Goal: Information Seeking & Learning: Learn about a topic

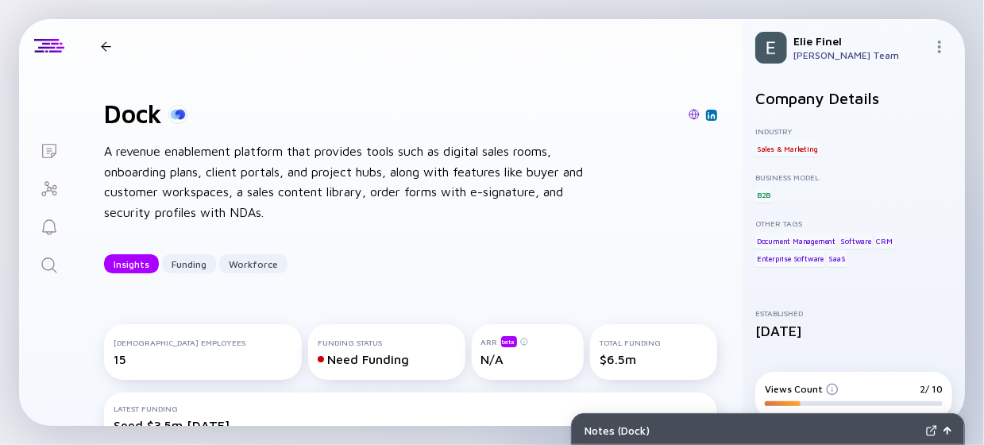
click at [112, 41] on div at bounding box center [106, 46] width 23 height 10
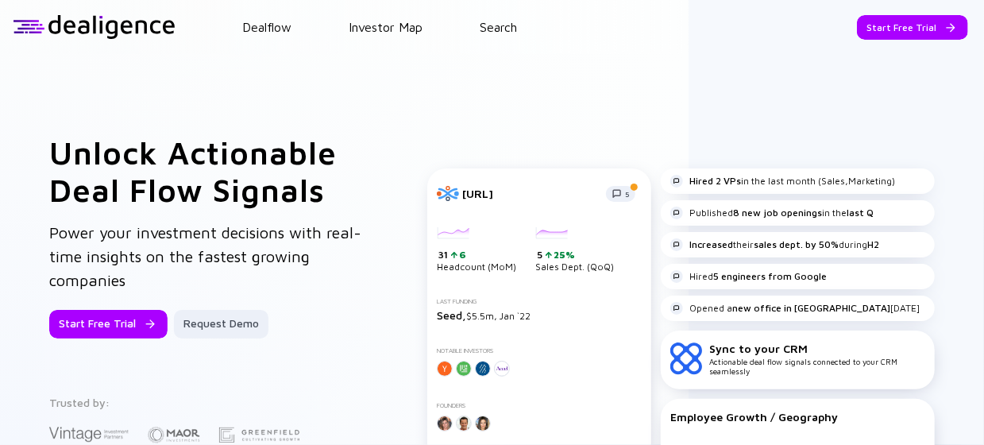
click at [533, 25] on div "Dealflow Investor Map Search" at bounding box center [580, 27] width 809 height 14
click at [483, 26] on link "Search" at bounding box center [498, 27] width 37 height 14
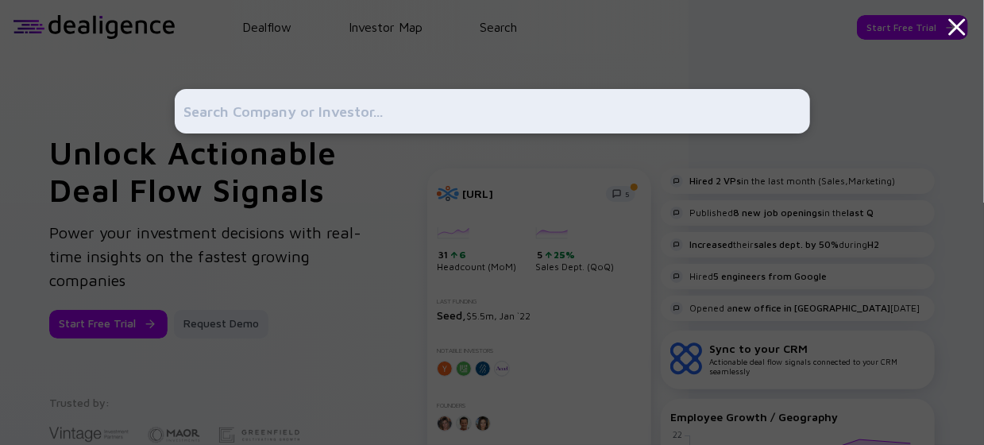
click at [458, 91] on div at bounding box center [492, 111] width 635 height 44
click at [419, 105] on input "text" at bounding box center [492, 111] width 616 height 29
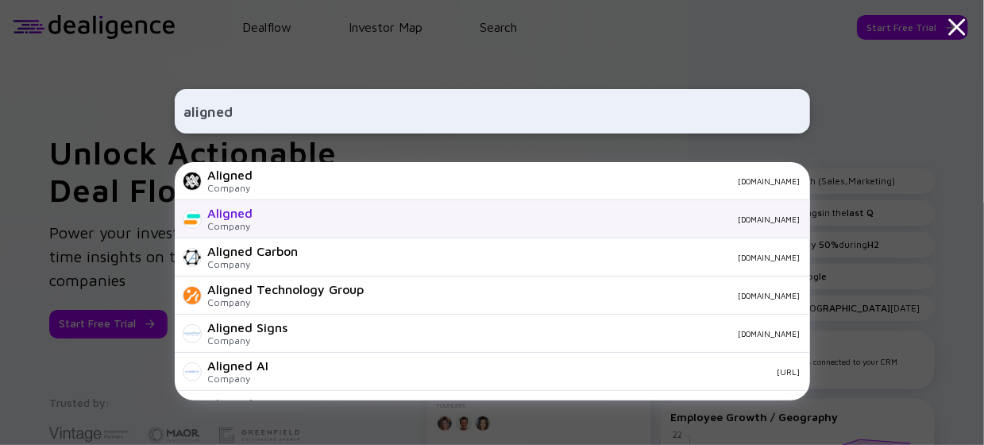
type input "aligned"
click at [369, 220] on div "[DOMAIN_NAME]" at bounding box center [533, 219] width 535 height 10
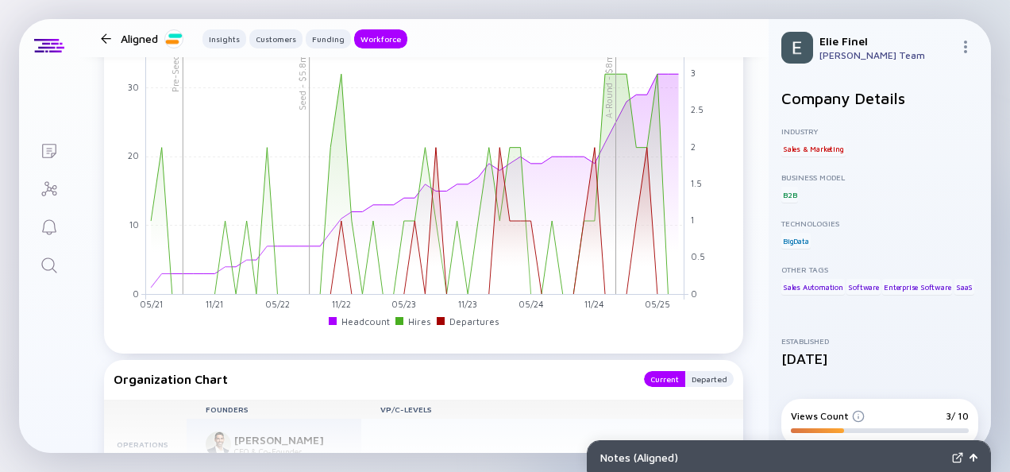
scroll to position [1827, 0]
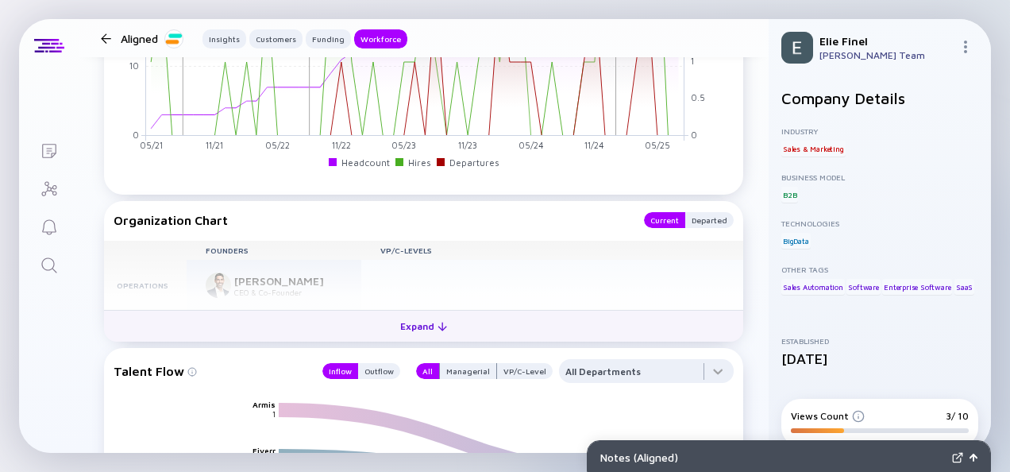
click at [450, 324] on button "Expand" at bounding box center [423, 326] width 639 height 32
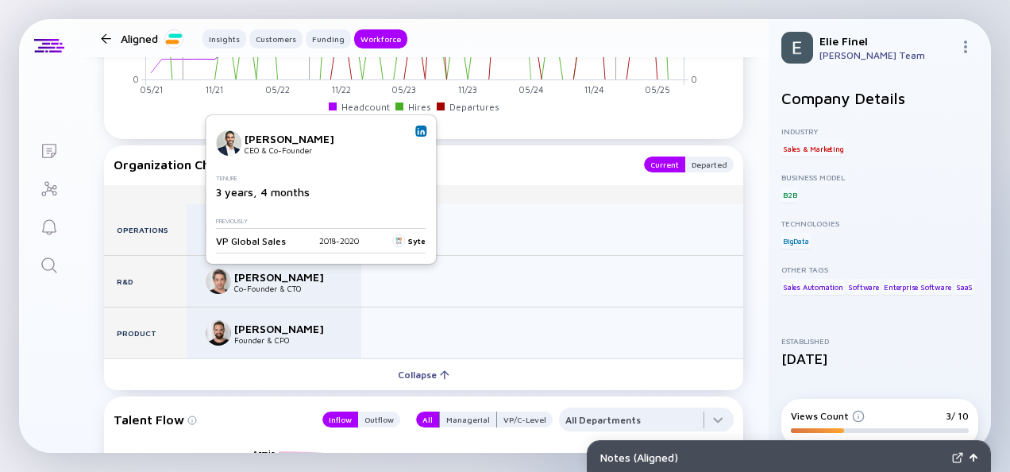
scroll to position [1906, 0]
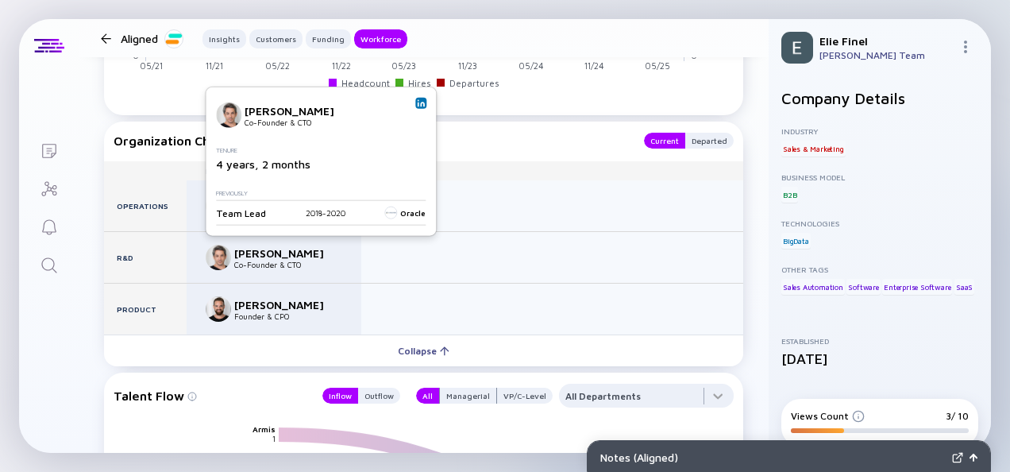
click at [211, 251] on img at bounding box center [218, 257] width 25 height 25
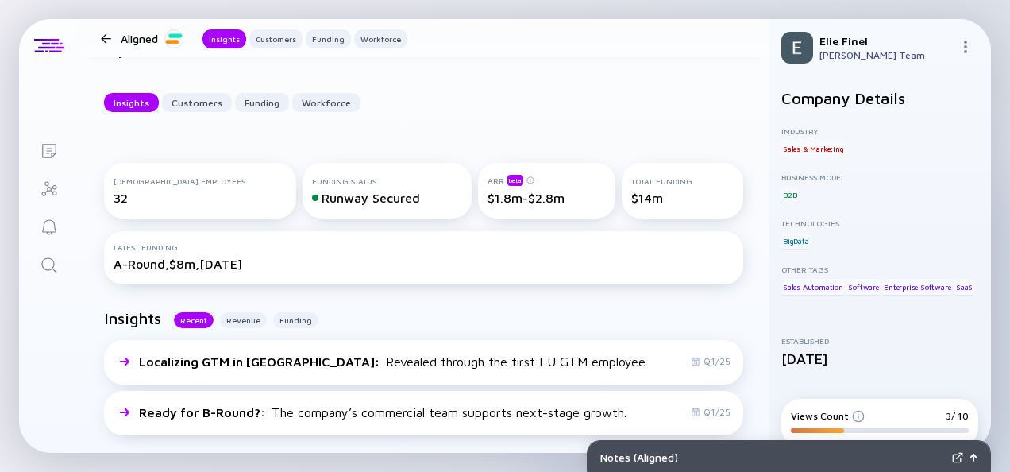
scroll to position [0, 0]
